Goal: Use online tool/utility: Utilize a website feature to perform a specific function

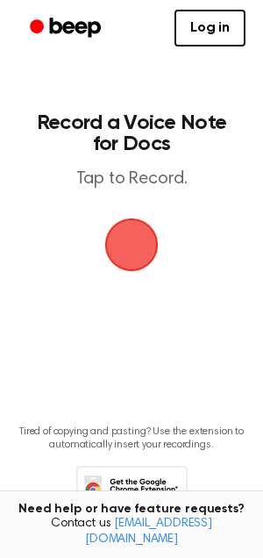
click at [138, 236] on span "button" at bounding box center [132, 245] width 82 height 82
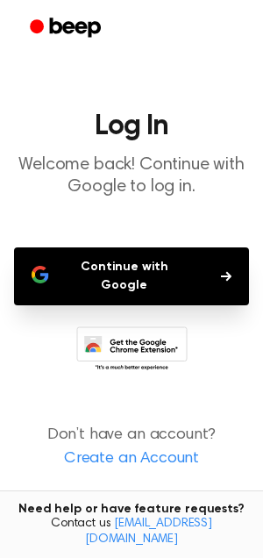
click at [221, 271] on icon "button" at bounding box center [226, 276] width 11 height 11
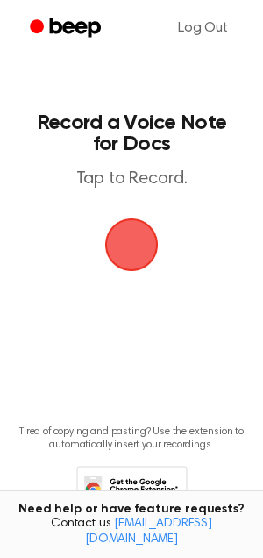
click at [131, 242] on span "button" at bounding box center [131, 244] width 65 height 65
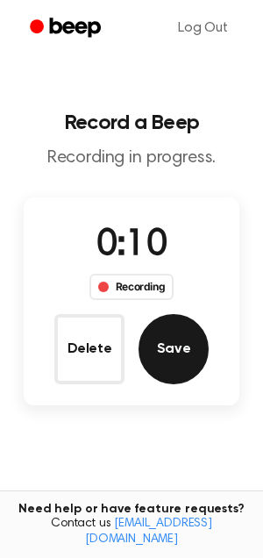
click at [160, 338] on button "Save" at bounding box center [174, 349] width 70 height 70
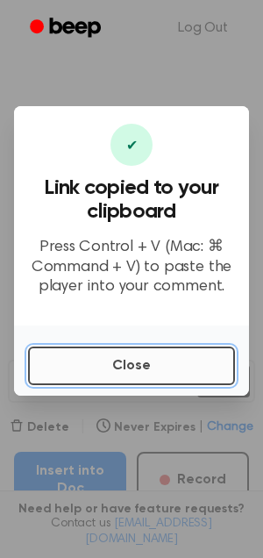
click at [105, 368] on button "Close" at bounding box center [131, 365] width 207 height 39
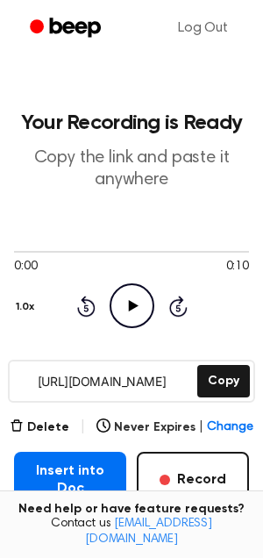
click at [136, 318] on icon "Play Audio" at bounding box center [132, 305] width 45 height 45
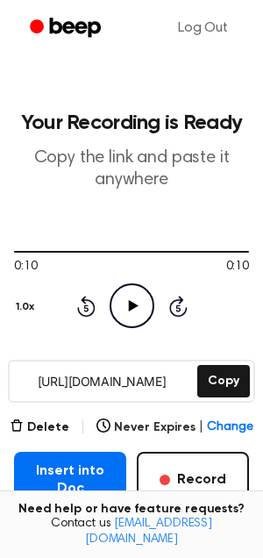
click at [135, 318] on icon "Play Audio" at bounding box center [132, 305] width 45 height 45
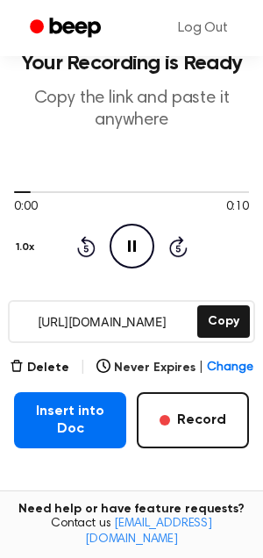
scroll to position [58, 0]
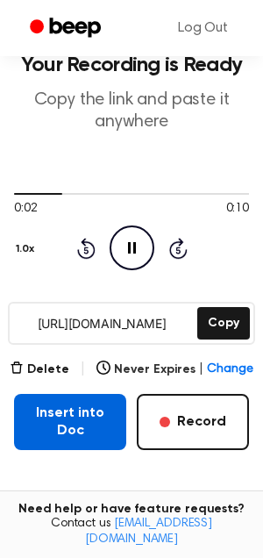
click at [89, 410] on button "Insert into Doc" at bounding box center [70, 422] width 112 height 56
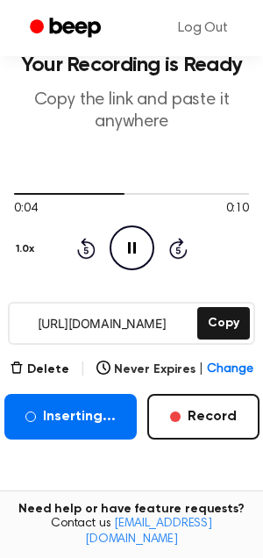
click at [126, 238] on icon "Pause Audio" at bounding box center [132, 247] width 45 height 45
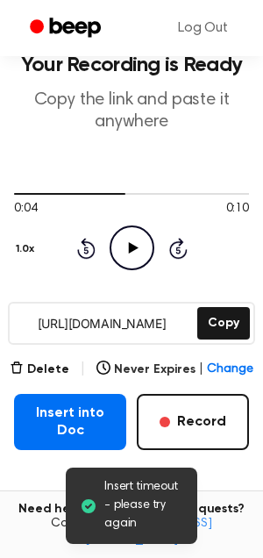
click at [51, 451] on main "Insert timeout - please try again Your Recording is Ready Copy the link and pas…" at bounding box center [131, 313] width 263 height 743
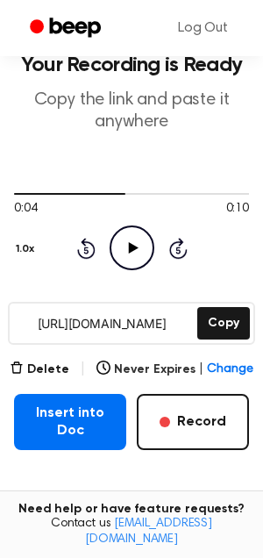
drag, startPoint x: 20, startPoint y: 323, endPoint x: 192, endPoint y: 320, distance: 171.8
click at [192, 320] on input "[URL][DOMAIN_NAME]" at bounding box center [102, 322] width 184 height 39
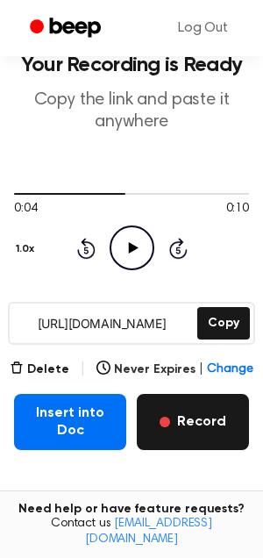
click at [191, 420] on button "Record" at bounding box center [193, 422] width 112 height 56
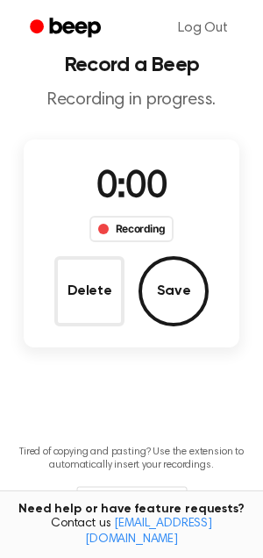
scroll to position [0, 0]
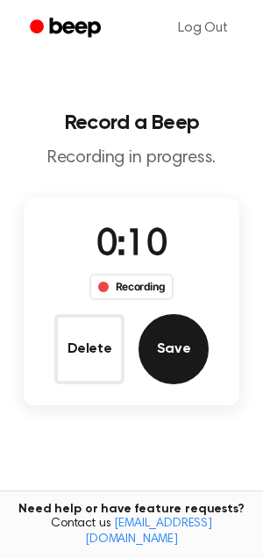
click at [178, 354] on button "Save" at bounding box center [174, 349] width 70 height 70
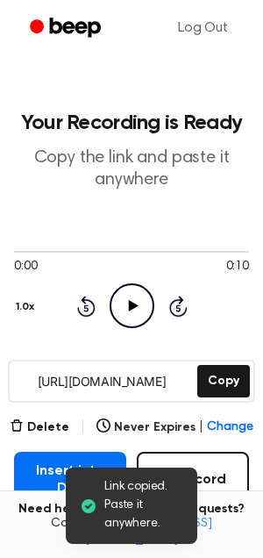
click at [140, 310] on icon "Play Audio" at bounding box center [132, 305] width 45 height 45
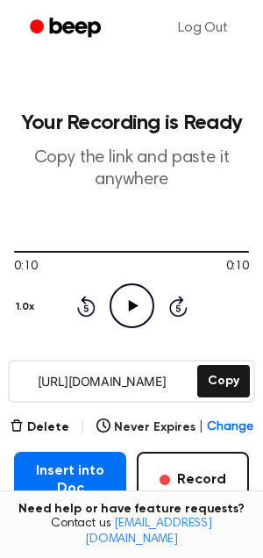
drag, startPoint x: 22, startPoint y: 382, endPoint x: 179, endPoint y: 387, distance: 157.0
click at [179, 387] on input "[URL][DOMAIN_NAME]" at bounding box center [102, 380] width 184 height 39
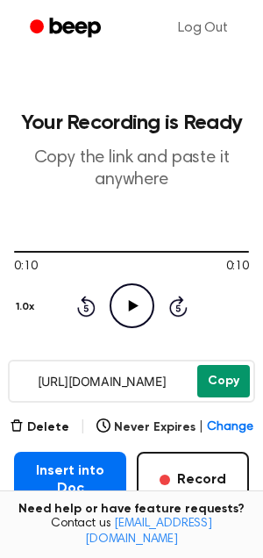
click at [241, 383] on button "Copy" at bounding box center [223, 381] width 53 height 32
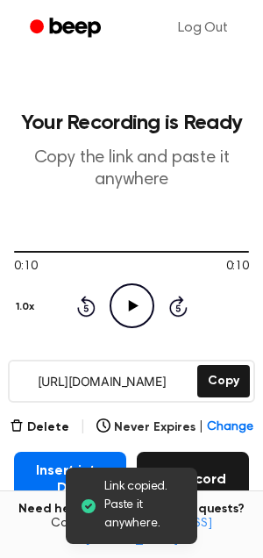
click at [226, 476] on button "Record" at bounding box center [193, 479] width 112 height 56
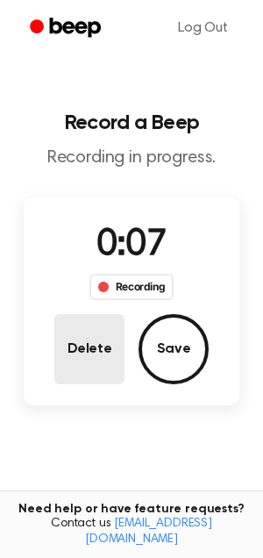
click at [99, 359] on button "Delete" at bounding box center [89, 349] width 70 height 70
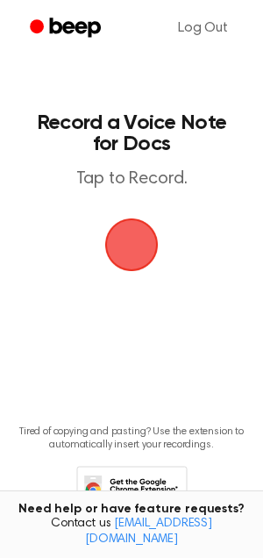
click at [132, 244] on span "button" at bounding box center [131, 245] width 57 height 57
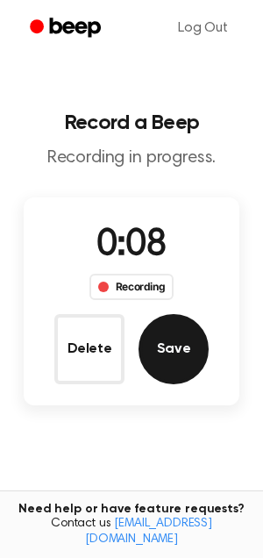
click at [175, 342] on button "Save" at bounding box center [174, 349] width 70 height 70
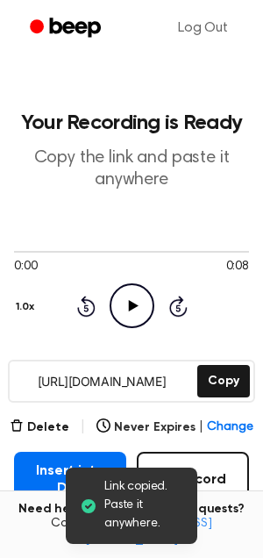
click at [137, 309] on icon "Play Audio" at bounding box center [132, 305] width 45 height 45
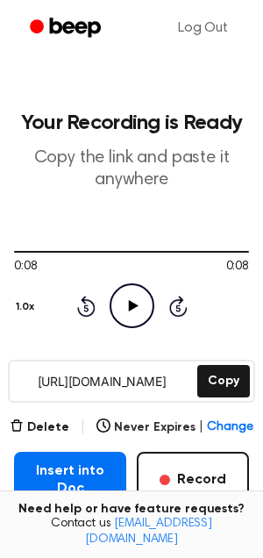
drag, startPoint x: 22, startPoint y: 380, endPoint x: 180, endPoint y: 384, distance: 157.8
click at [180, 384] on input "[URL][DOMAIN_NAME]" at bounding box center [102, 380] width 184 height 39
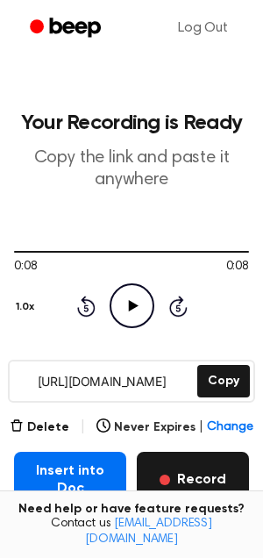
click at [190, 495] on button "Record" at bounding box center [193, 479] width 112 height 56
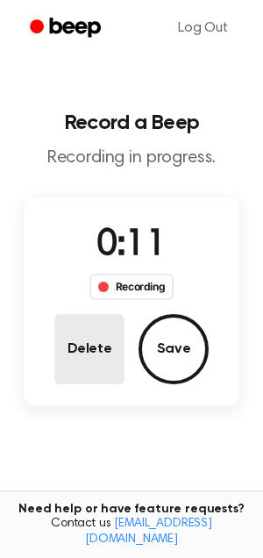
click at [95, 332] on button "Delete" at bounding box center [89, 349] width 70 height 70
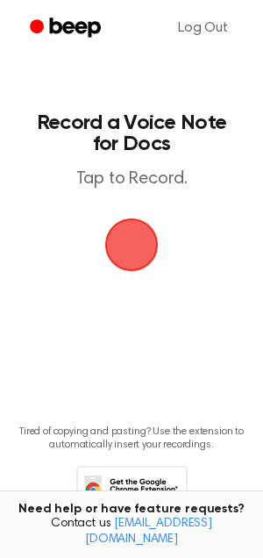
click at [131, 238] on span "button" at bounding box center [131, 244] width 53 height 53
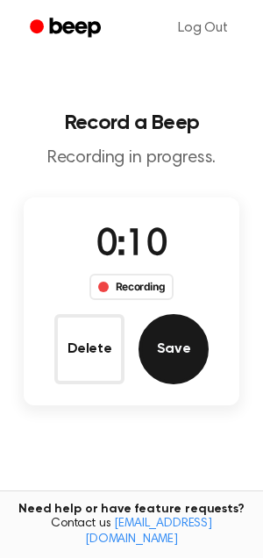
click at [168, 352] on button "Save" at bounding box center [174, 349] width 70 height 70
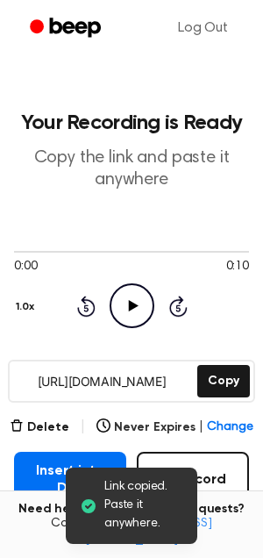
click at [143, 309] on icon "Play Audio" at bounding box center [132, 305] width 45 height 45
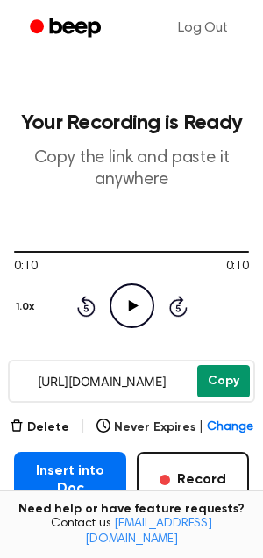
click at [230, 391] on button "Copy" at bounding box center [223, 381] width 53 height 32
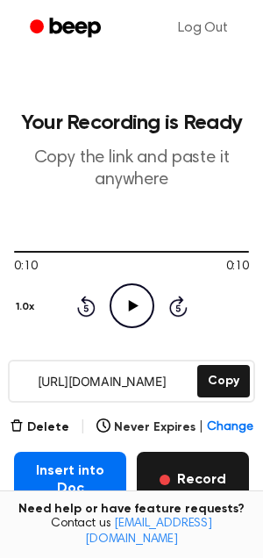
click at [197, 475] on button "Record" at bounding box center [193, 479] width 112 height 56
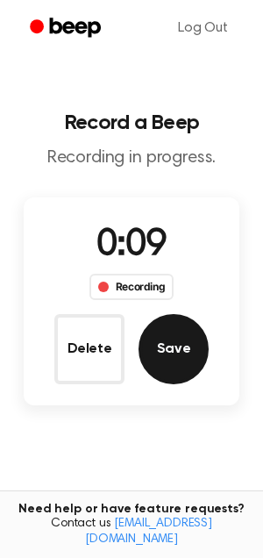
click at [187, 359] on button "Save" at bounding box center [174, 349] width 70 height 70
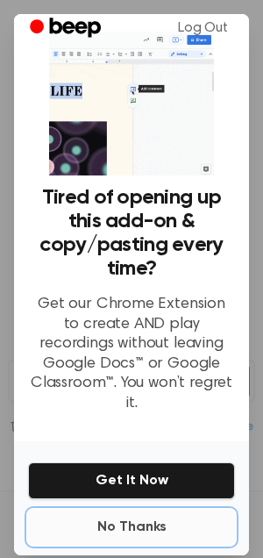
click at [149, 509] on button "No Thanks" at bounding box center [131, 526] width 207 height 35
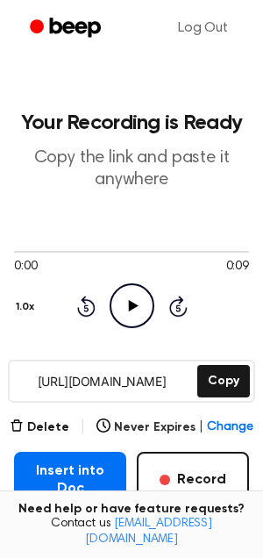
click at [133, 301] on icon "Play Audio" at bounding box center [132, 305] width 45 height 45
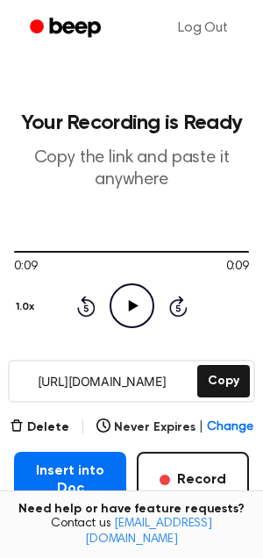
click at [132, 304] on icon at bounding box center [133, 305] width 10 height 11
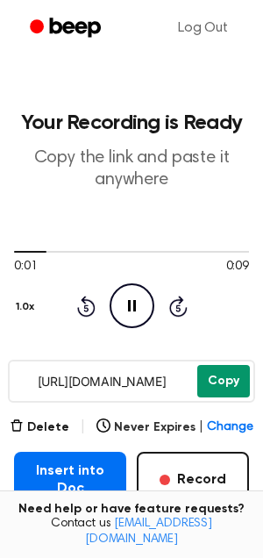
click at [222, 380] on button "Copy" at bounding box center [223, 381] width 53 height 32
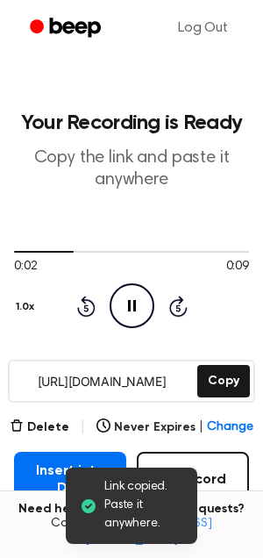
click at [119, 274] on div "0:02 0:09" at bounding box center [131, 267] width 235 height 18
click at [130, 311] on icon "Pause Audio" at bounding box center [132, 305] width 45 height 45
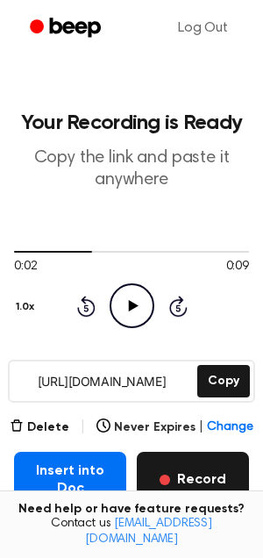
click at [182, 490] on button "Record" at bounding box center [193, 479] width 112 height 56
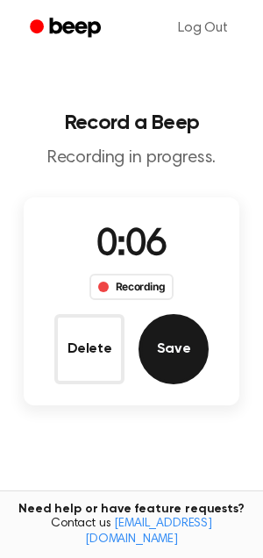
click at [188, 356] on button "Save" at bounding box center [174, 349] width 70 height 70
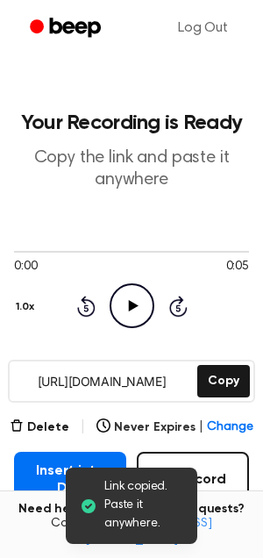
click at [142, 303] on icon "Play Audio" at bounding box center [132, 305] width 45 height 45
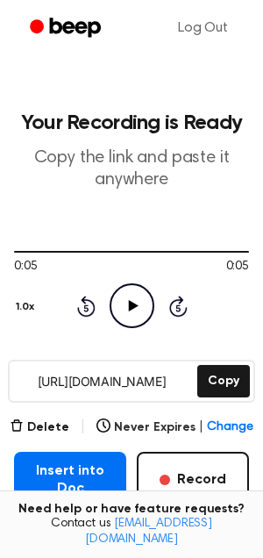
click at [142, 303] on icon "Play Audio" at bounding box center [132, 305] width 45 height 45
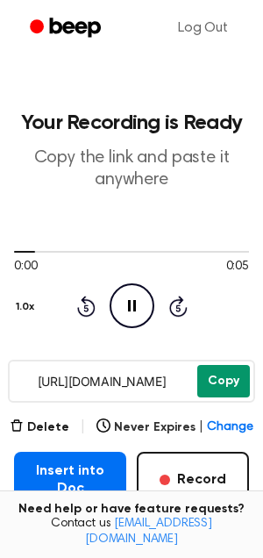
click at [223, 385] on button "Copy" at bounding box center [223, 381] width 53 height 32
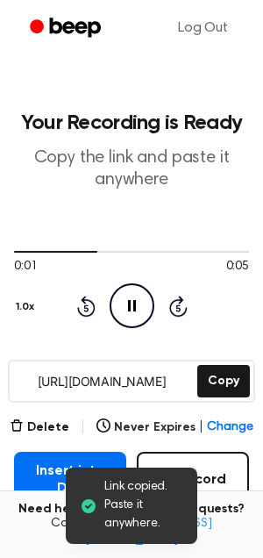
click at [130, 305] on icon "Pause Audio" at bounding box center [132, 305] width 45 height 45
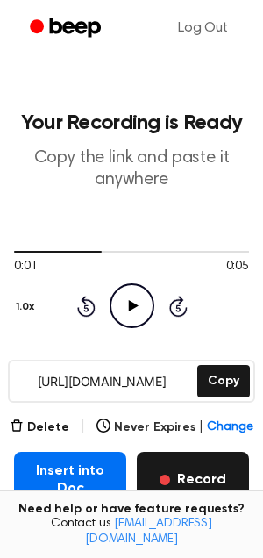
click at [198, 481] on button "Record" at bounding box center [193, 479] width 112 height 56
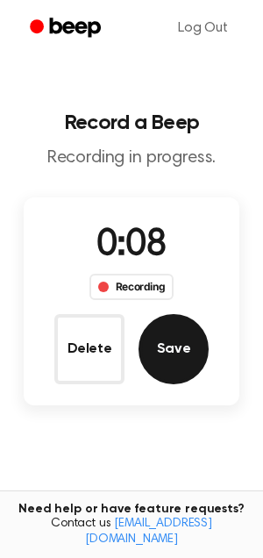
click at [188, 349] on button "Save" at bounding box center [174, 349] width 70 height 70
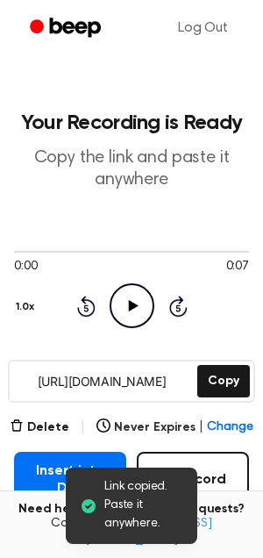
click at [129, 302] on icon at bounding box center [133, 305] width 10 height 11
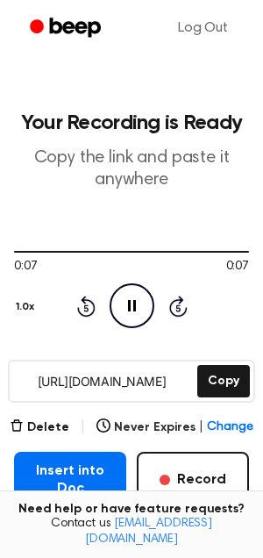
click at [130, 298] on icon "Pause Audio" at bounding box center [132, 305] width 45 height 45
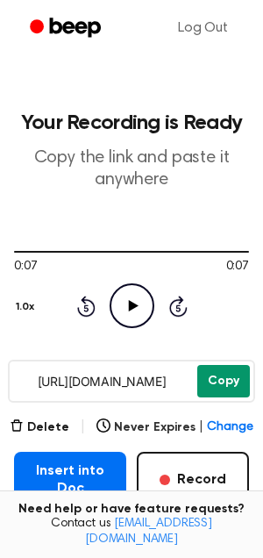
click at [225, 379] on button "Copy" at bounding box center [223, 381] width 53 height 32
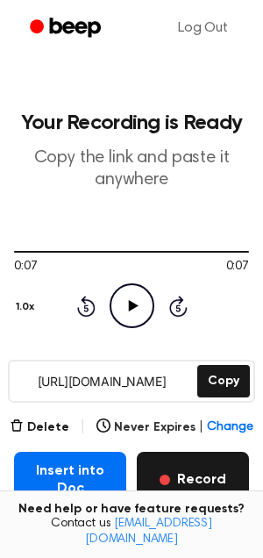
click at [202, 481] on button "Record" at bounding box center [193, 479] width 112 height 56
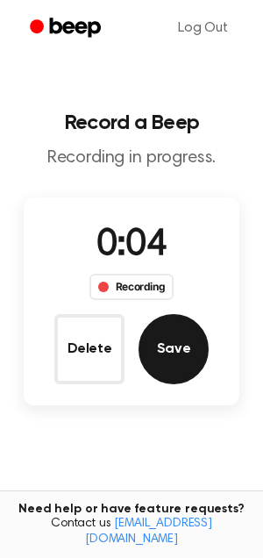
click at [185, 351] on button "Save" at bounding box center [174, 349] width 70 height 70
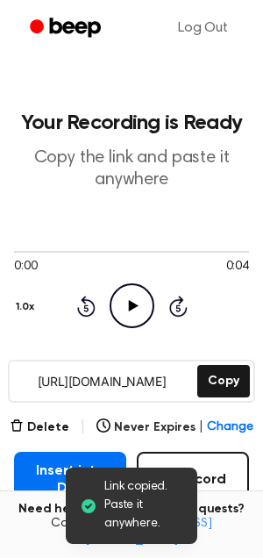
click at [139, 318] on icon "Play Audio" at bounding box center [132, 305] width 45 height 45
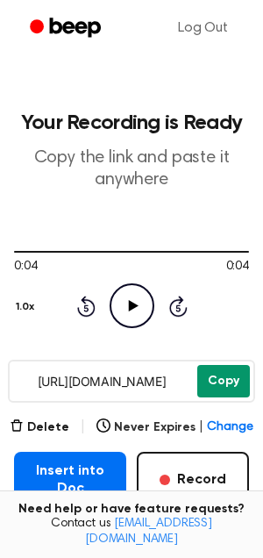
click at [230, 374] on button "Copy" at bounding box center [223, 381] width 53 height 32
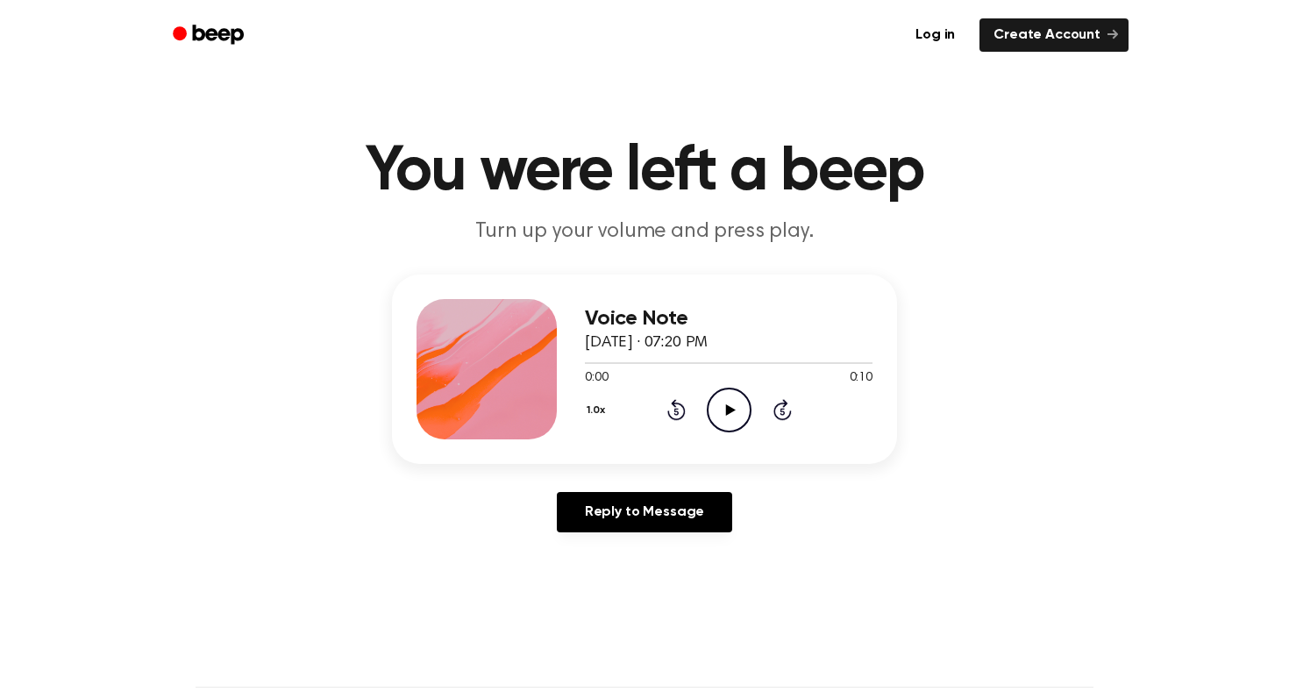
click at [721, 403] on icon "Play Audio" at bounding box center [729, 409] width 45 height 45
click at [722, 406] on icon "Pause Audio" at bounding box center [729, 409] width 45 height 45
click at [728, 405] on icon at bounding box center [730, 409] width 10 height 11
